Goal: Information Seeking & Learning: Learn about a topic

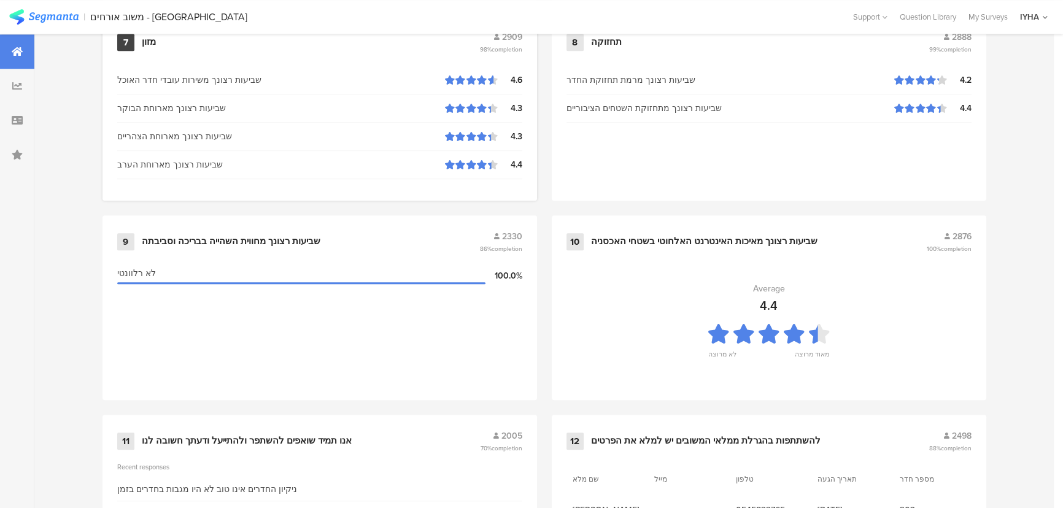
scroll to position [1289, 0]
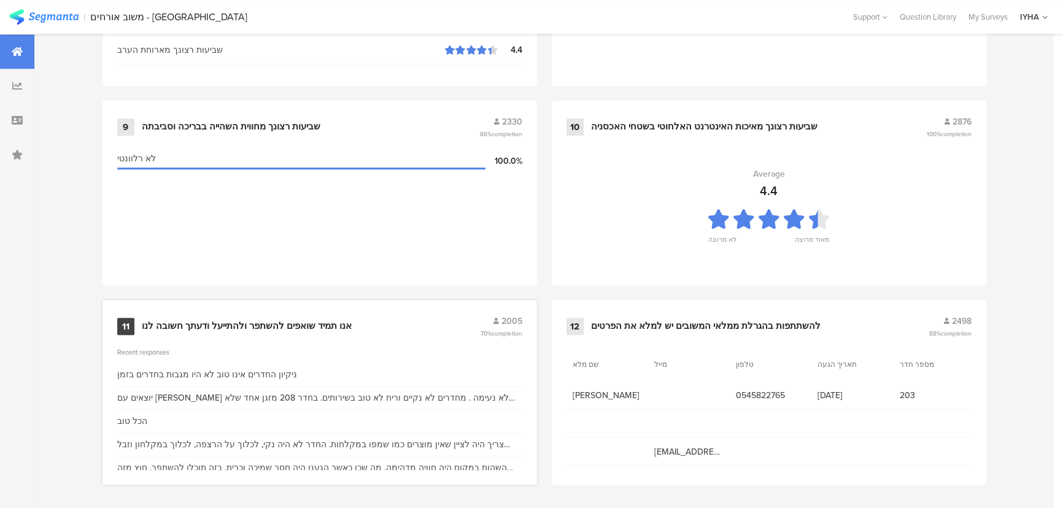
click at [278, 325] on div "אנו תמיד שואפים להשתפר ולהתייעל ודעתך חשובה לנו" at bounding box center [247, 326] width 210 height 12
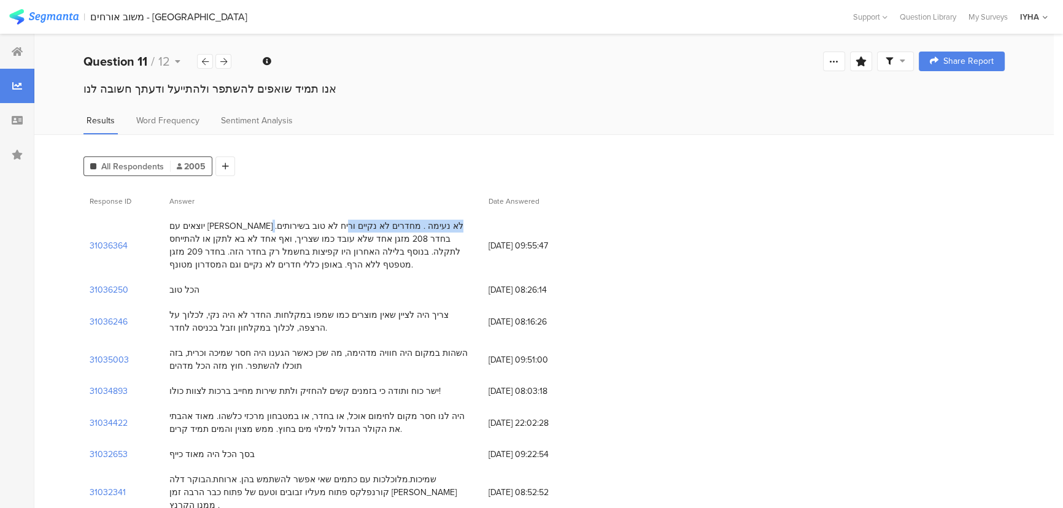
drag, startPoint x: 396, startPoint y: 230, endPoint x: 300, endPoint y: 232, distance: 96.4
click at [300, 232] on div "יוצאים עם [PERSON_NAME] לא נעימה . מחדרים לא נקיים וריח לא טוב בשירותים. בחדר 2…" at bounding box center [322, 246] width 307 height 52
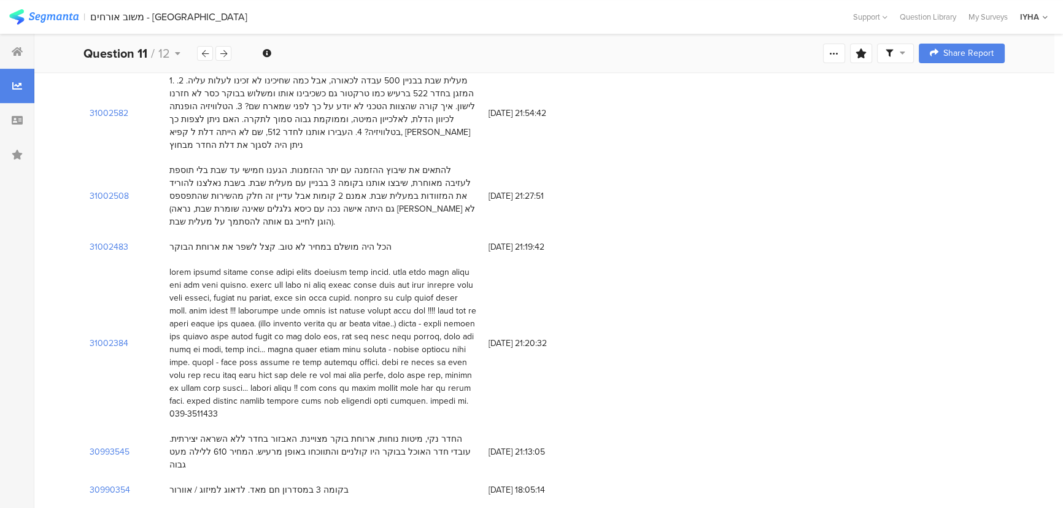
scroll to position [725, 0]
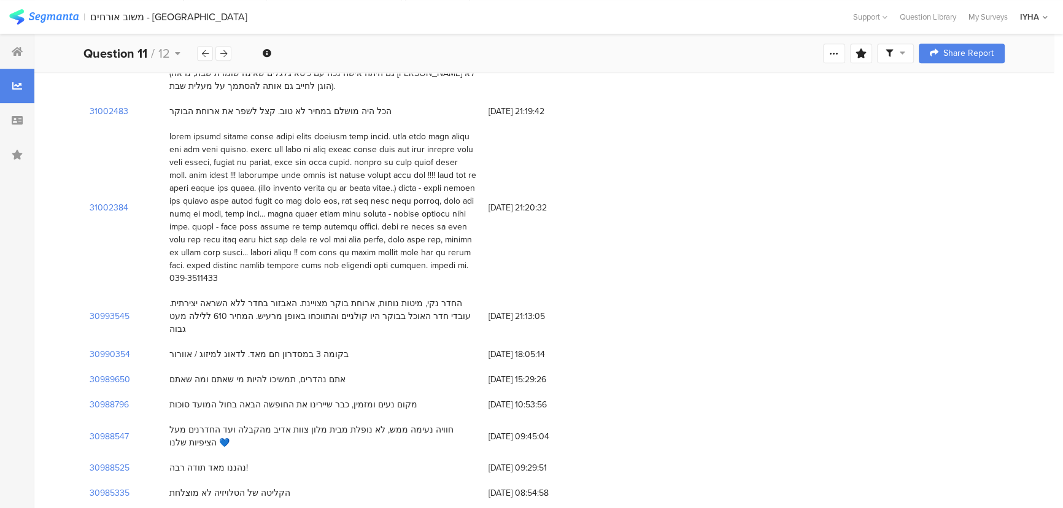
drag, startPoint x: 414, startPoint y: 88, endPoint x: 225, endPoint y: 236, distance: 240.5
click at [225, 236] on div at bounding box center [322, 207] width 307 height 155
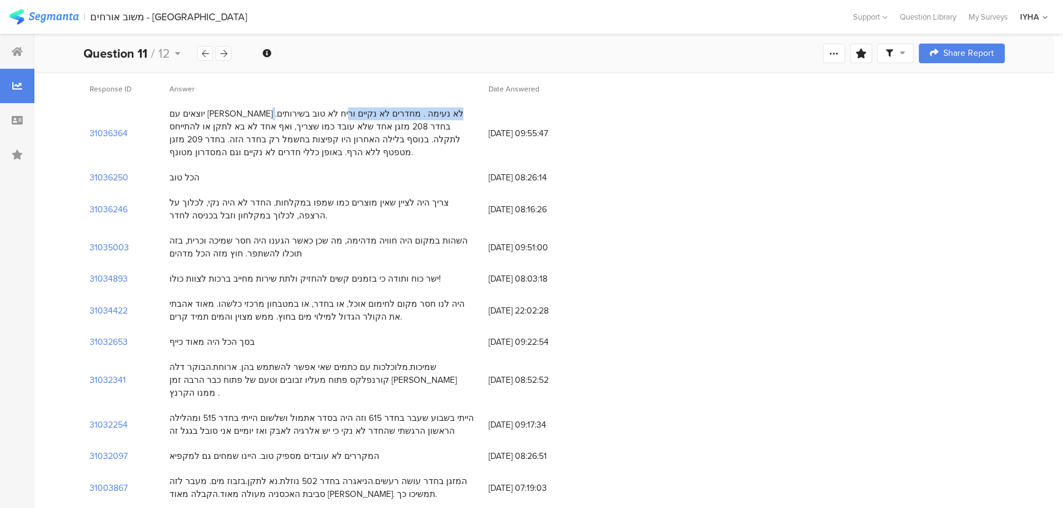
scroll to position [111, 0]
